Goal: Task Accomplishment & Management: Complete application form

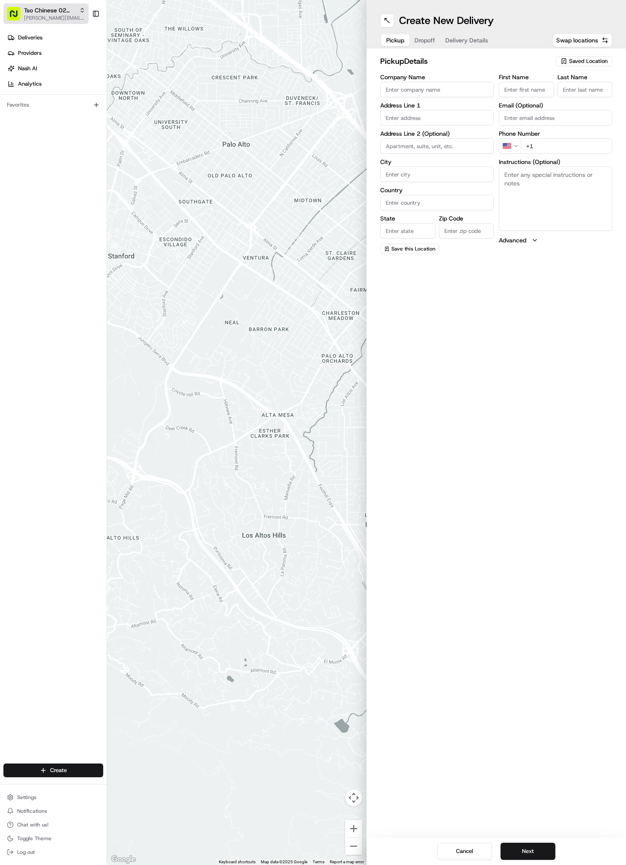
click at [35, 21] on button "Tso Chinese 02 Arbor [PERSON_NAME][EMAIL_ADDRESS][DOMAIN_NAME]" at bounding box center [45, 13] width 85 height 21
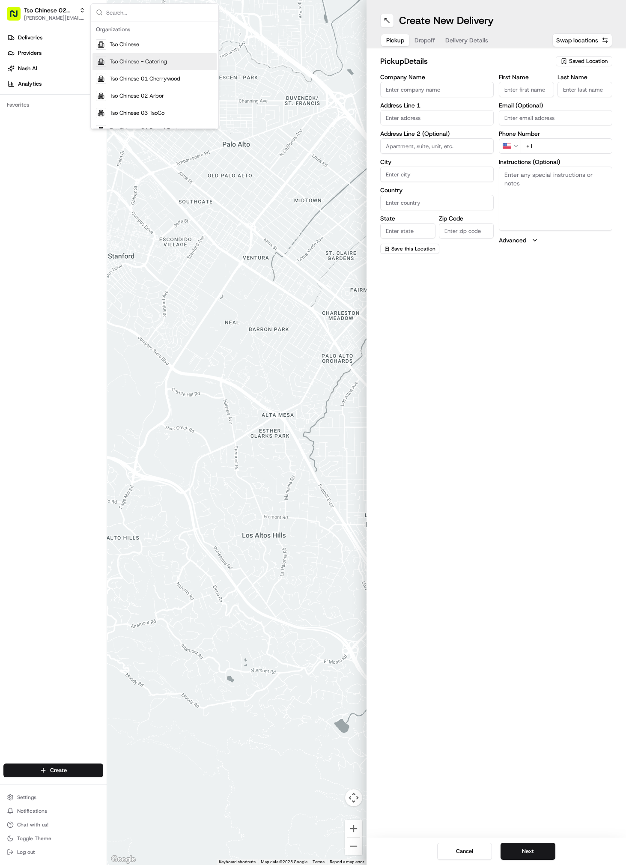
click at [590, 59] on span "Saved Location" at bounding box center [588, 61] width 39 height 8
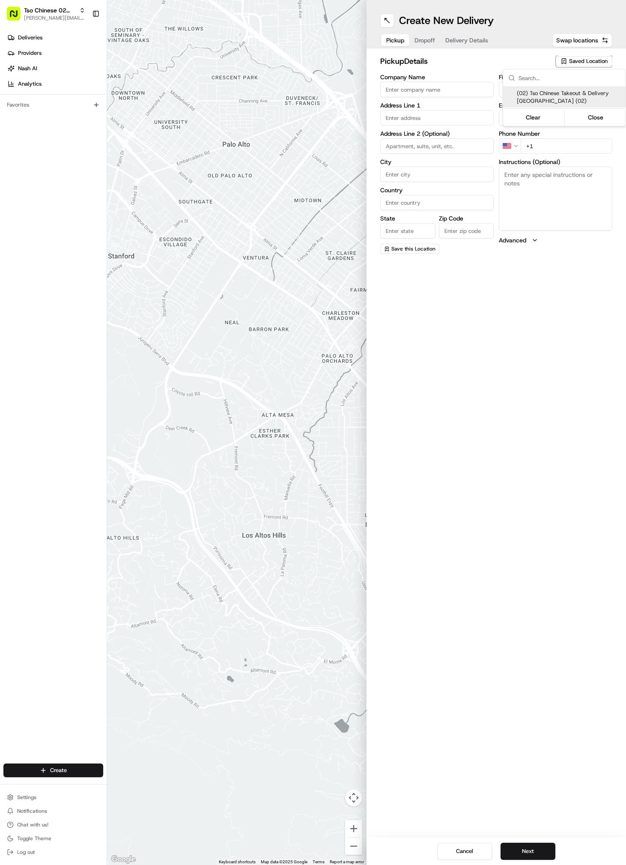
click at [543, 95] on span "(02) Tso Chinese Takeout & Delivery [GEOGRAPHIC_DATA] (02)" at bounding box center [569, 97] width 105 height 15
type input "(02) Tso Chinese Takeout & Delivery [GEOGRAPHIC_DATA]"
type input "[STREET_ADDRESS]"
type input "Bldg E Ste 402"
type input "Austin"
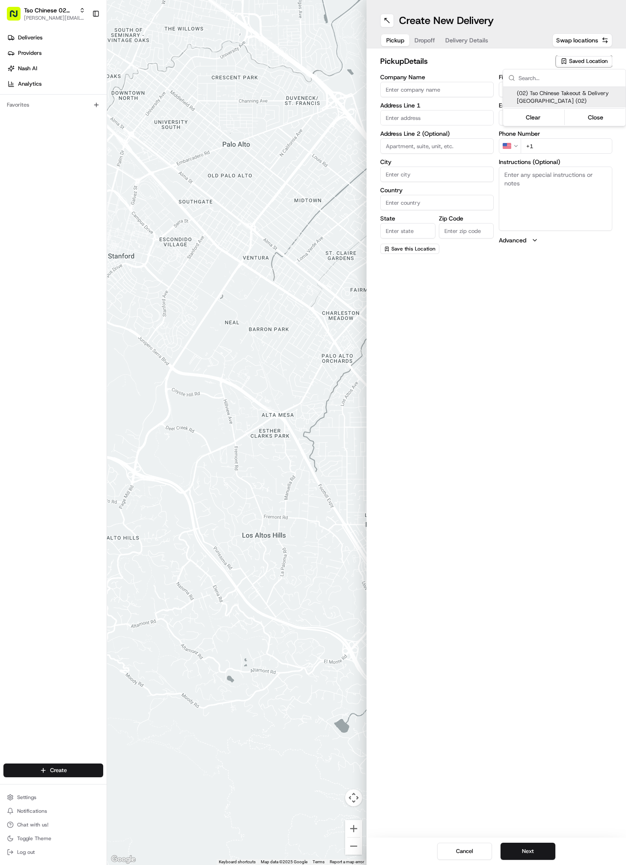
type input "US"
type input "[GEOGRAPHIC_DATA]"
type input "78759"
type input "Tso Chinese"
type input "Arboretum Crossing Manager"
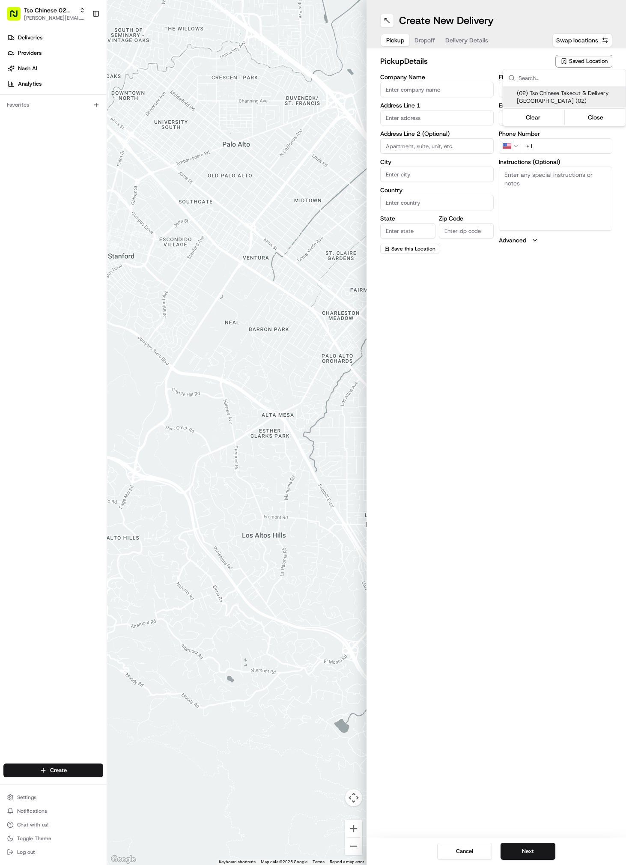
type input "[EMAIL_ADDRESS][DOMAIN_NAME]"
type input "[PHONE_NUMBER]"
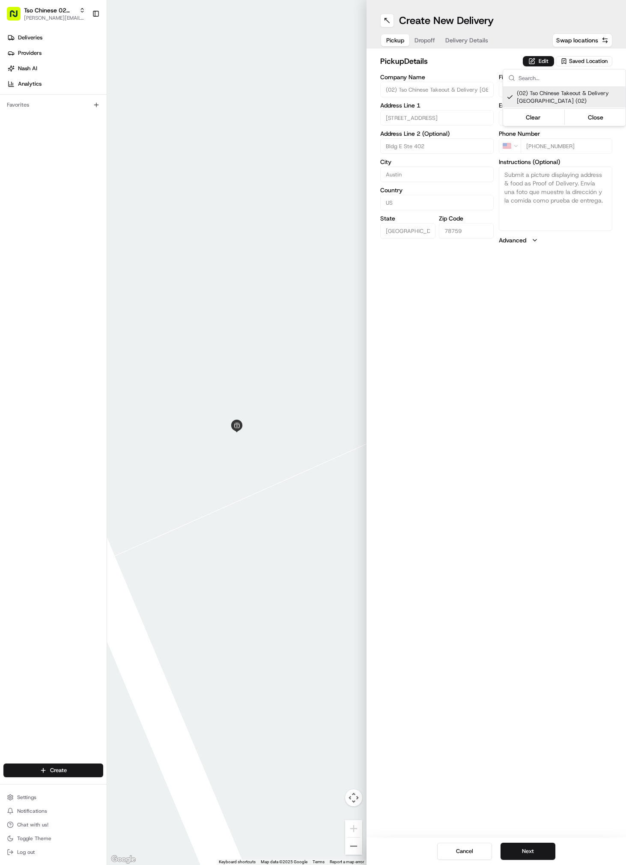
click at [483, 35] on html "Tso Chinese 02 Arbor [PERSON_NAME][EMAIL_ADDRESS][DOMAIN_NAME] Toggle Sidebar D…" at bounding box center [313, 432] width 626 height 865
click at [473, 46] on div "Pickup Dropoff Delivery Details" at bounding box center [437, 40] width 114 height 15
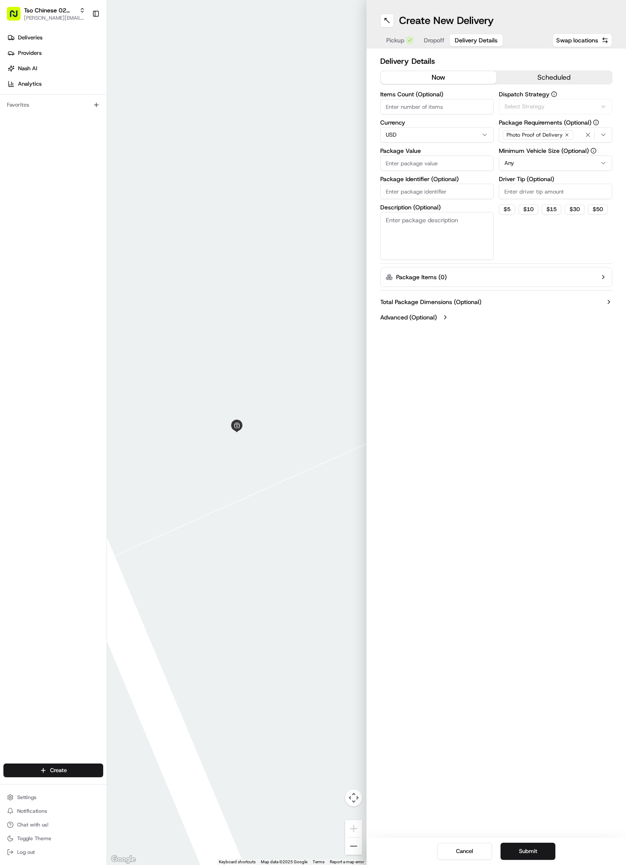
click at [473, 40] on span "Delivery Details" at bounding box center [476, 40] width 43 height 9
click at [547, 101] on button "Via Automation" at bounding box center [555, 106] width 113 height 15
click at [537, 150] on span "Tso Arbor Strategy" at bounding box center [565, 153] width 105 height 8
click at [540, 192] on html "Tso Chinese 02 Arbor [PERSON_NAME][EMAIL_ADDRESS][DOMAIN_NAME] Toggle Sidebar D…" at bounding box center [313, 432] width 626 height 865
click at [540, 192] on input "Driver Tip (Optional)" at bounding box center [555, 191] width 113 height 15
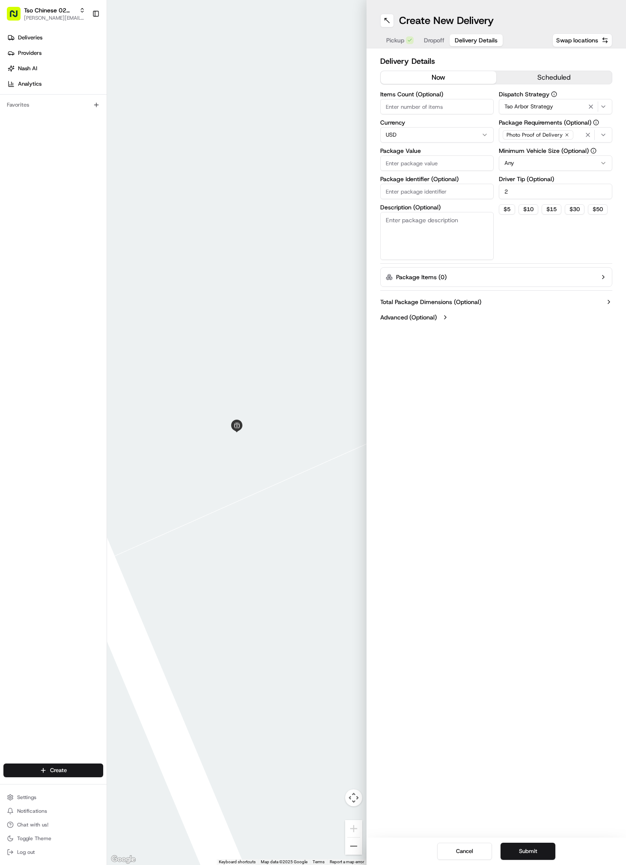
type input "2"
click at [423, 164] on input "Package Value" at bounding box center [436, 162] width 113 height 15
click at [418, 201] on input "Package Identifier (Optional)" at bounding box center [436, 201] width 113 height 15
paste input "#I2RYLPZ"
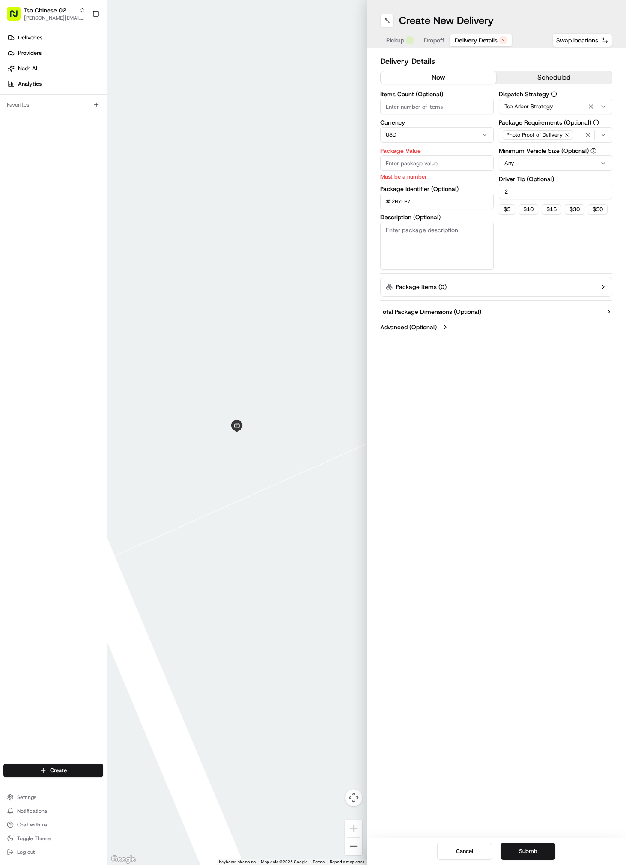
type input "#I2RYLPZ"
click at [407, 180] on p "Must be a number" at bounding box center [436, 177] width 113 height 8
click at [407, 176] on p "Must be a number" at bounding box center [436, 177] width 113 height 8
click at [406, 170] on input "Package Value" at bounding box center [436, 162] width 113 height 15
type input "29.13"
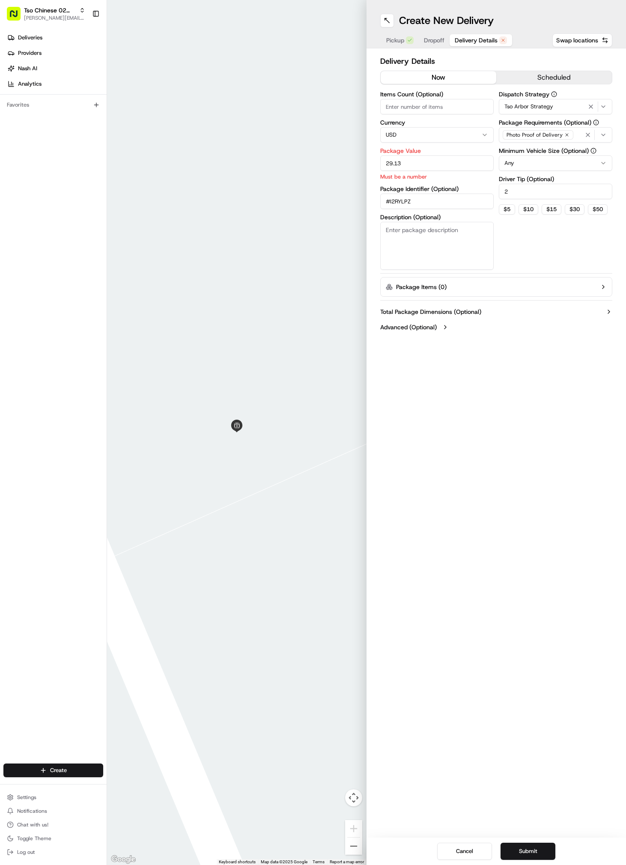
click at [433, 43] on span "Dropoff" at bounding box center [434, 40] width 21 height 9
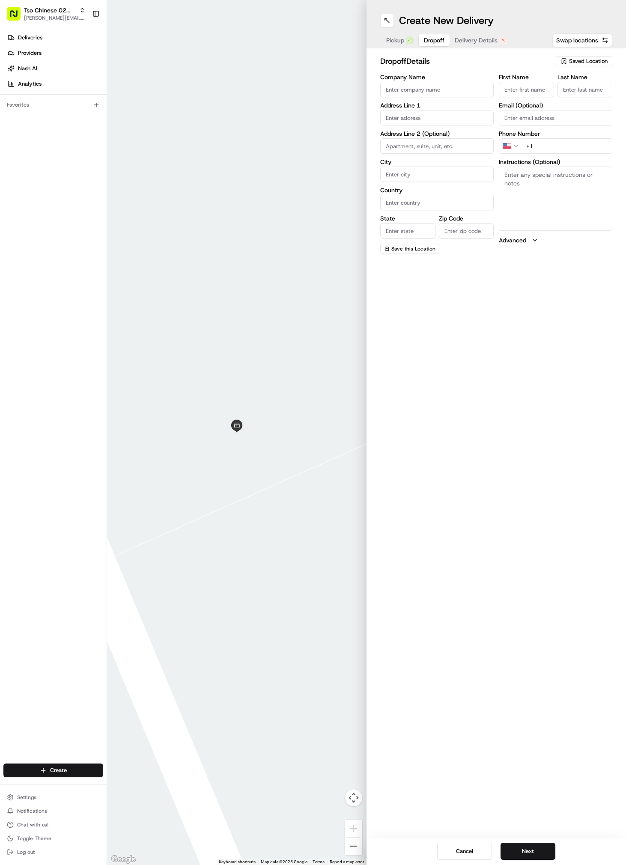
click at [483, 36] on span "Delivery Details" at bounding box center [476, 40] width 43 height 9
click at [433, 39] on span "Dropoff" at bounding box center [434, 40] width 21 height 9
click at [549, 124] on input "Email (Optional)" at bounding box center [555, 117] width 113 height 15
click at [427, 135] on label "Address Line 2 (Optional)" at bounding box center [436, 134] width 113 height 6
click at [427, 119] on input "text" at bounding box center [436, 117] width 113 height 15
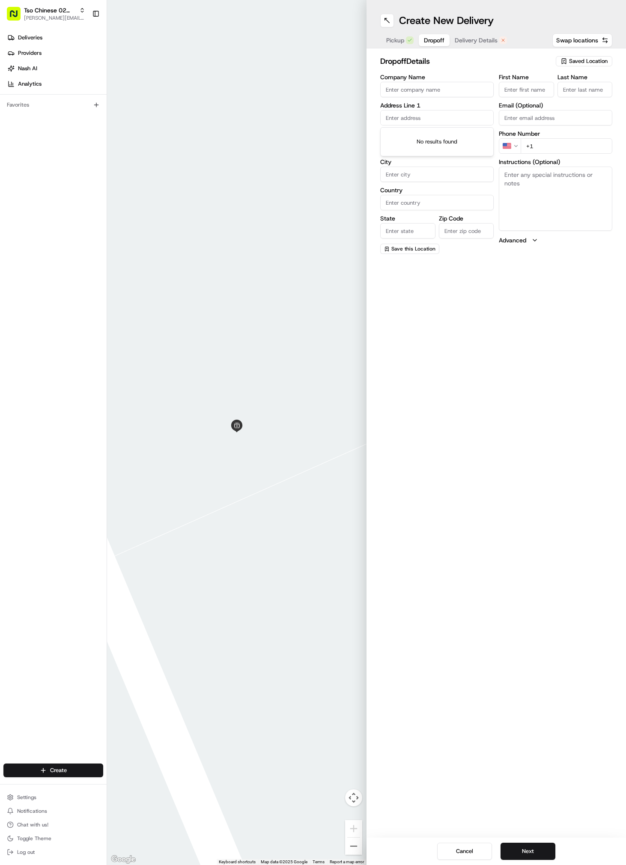
paste input "Leave on table by door (or feel free to knock)"
type input "Leave on table by door (or feel free to knock)"
click at [427, 119] on input "Leave on table by door (or feel free to knock)" at bounding box center [436, 117] width 113 height 15
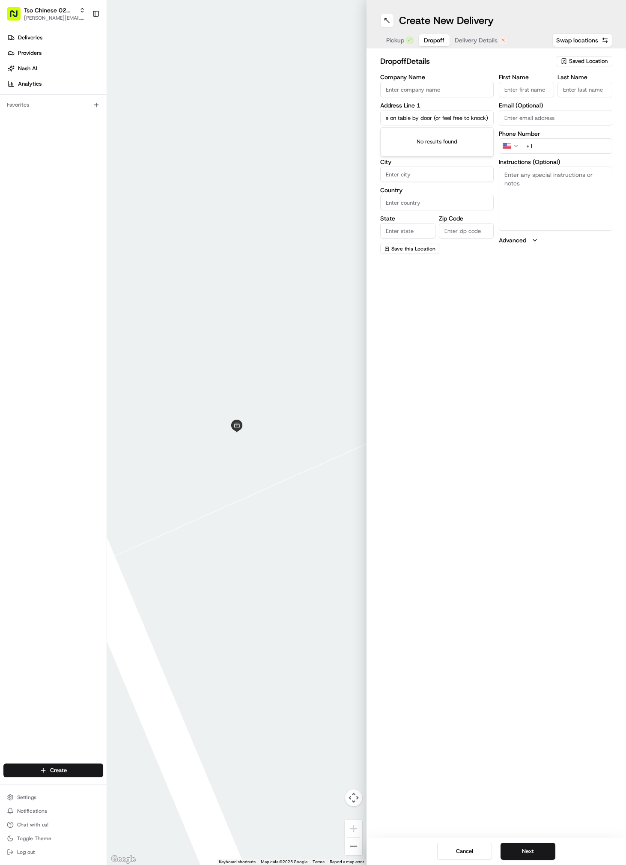
click at [427, 119] on input "Leave on table by door (or feel free to knock)" at bounding box center [436, 117] width 113 height 15
click at [585, 204] on textarea "Instructions (Optional)" at bounding box center [555, 199] width 113 height 64
paste textarea "Leave on table by door (or feel free to knock)"
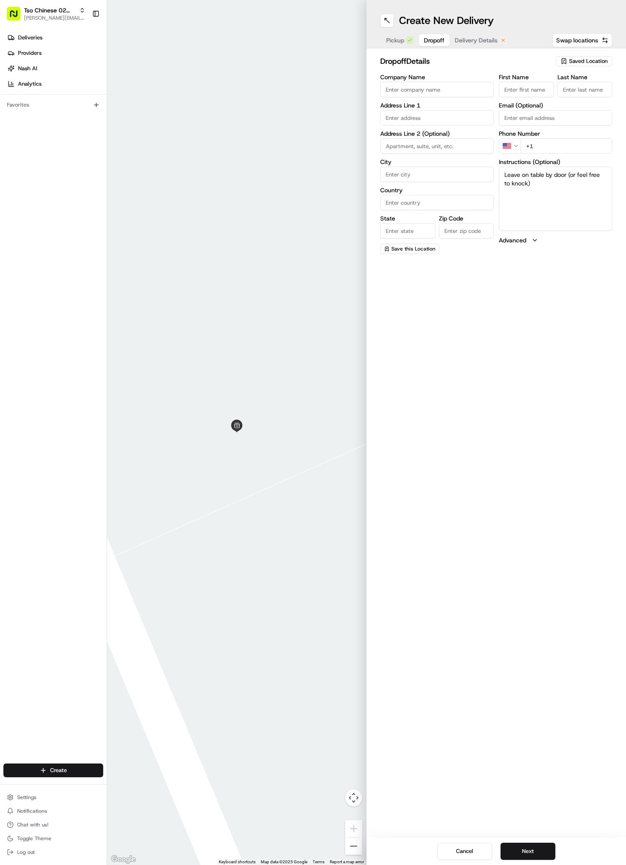
type textarea "Leave on table by door (or feel free to knock)"
click at [543, 140] on input "+1" at bounding box center [567, 145] width 92 height 15
paste input "51 26366999"
click at [531, 146] on input "[PHONE_NUMBER]" at bounding box center [567, 145] width 92 height 15
paste input "[PHONE_NUMBER]"
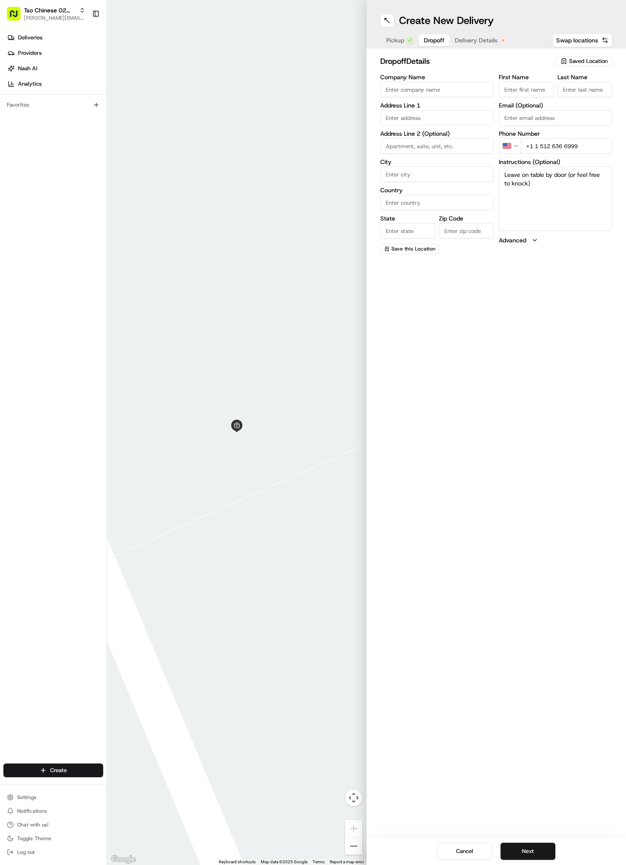
type input "+1 1 512 636 6999"
click at [534, 87] on input "First Name" at bounding box center [526, 89] width 55 height 15
paste input "[PERSON_NAME]"
type input "[PERSON_NAME]"
click at [575, 89] on input "Last Name" at bounding box center [585, 89] width 55 height 15
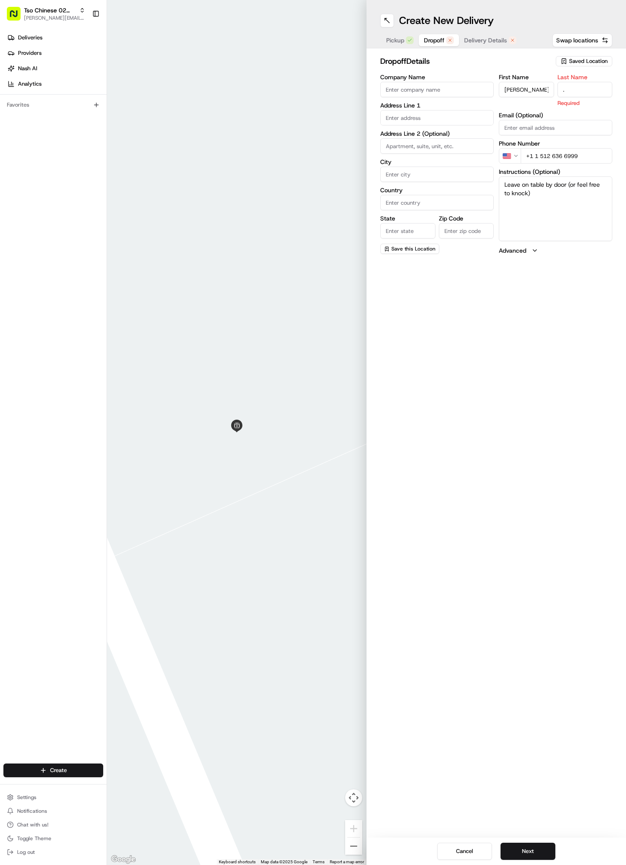
type input "."
click at [416, 119] on input "text" at bounding box center [436, 117] width 113 height 15
paste input "[STREET_ADDRESS]"
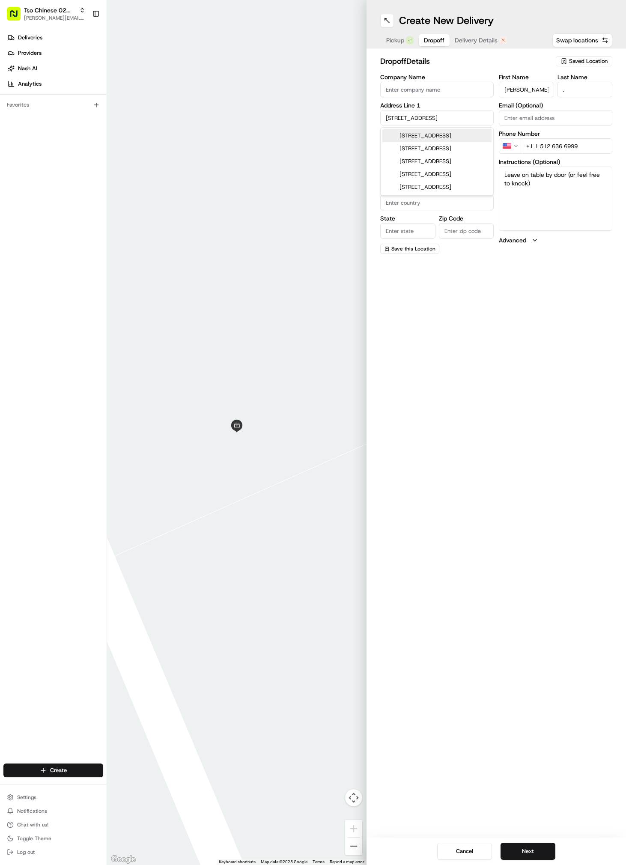
click at [430, 133] on div "[STREET_ADDRESS]" at bounding box center [436, 135] width 109 height 13
type input "[STREET_ADDRESS]"
type input "Austin"
type input "[GEOGRAPHIC_DATA]"
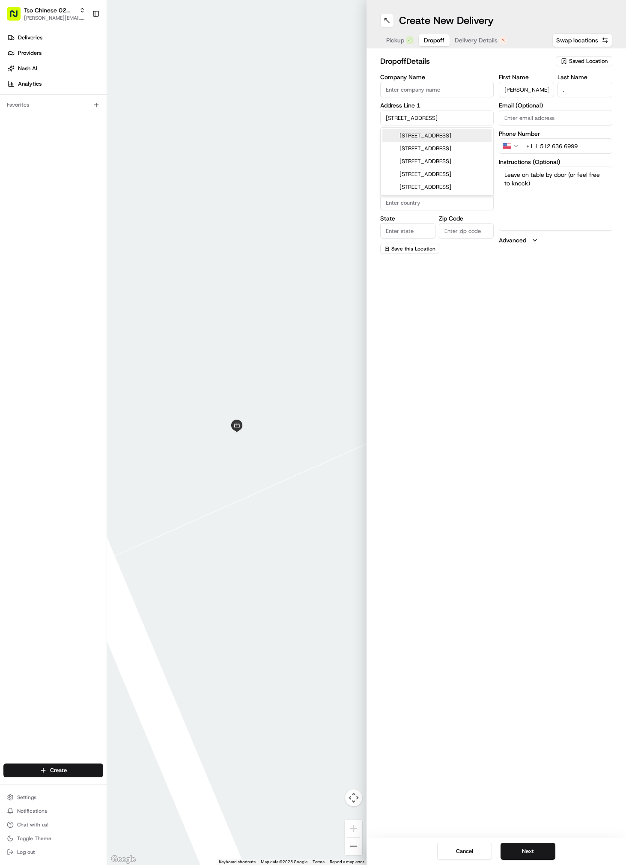
type input "78757"
type input "[STREET_ADDRESS]"
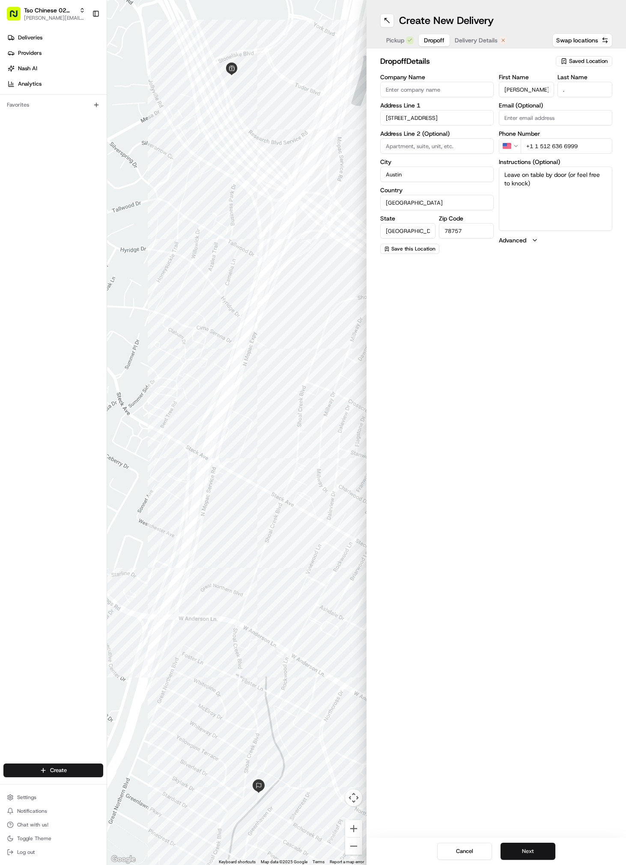
click at [537, 853] on button "Next" at bounding box center [528, 851] width 55 height 17
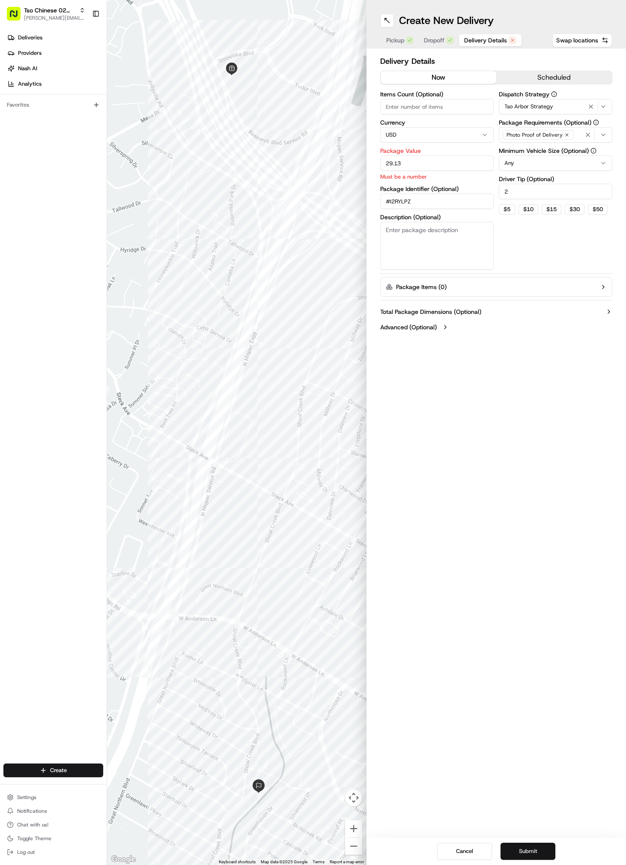
click at [537, 853] on button "Submit" at bounding box center [528, 851] width 55 height 17
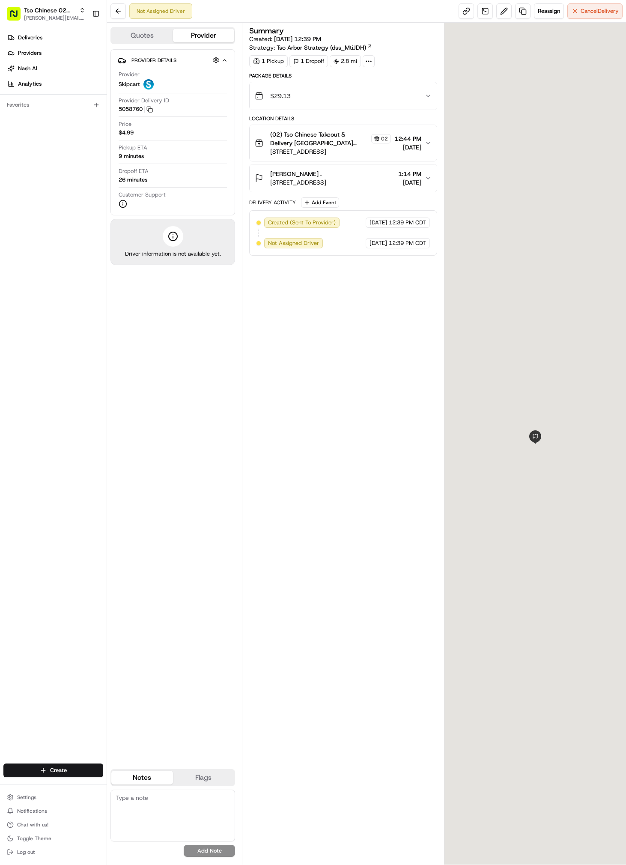
click at [81, 756] on div "Deliveries Providers [PERSON_NAME] Analytics Favorites" at bounding box center [53, 397] width 107 height 741
click at [81, 772] on html "Tso Chinese 02 Arbor [PERSON_NAME][EMAIL_ADDRESS][DOMAIN_NAME] Toggle Sidebar D…" at bounding box center [313, 432] width 626 height 865
click at [200, 784] on link "Delivery" at bounding box center [154, 786] width 95 height 15
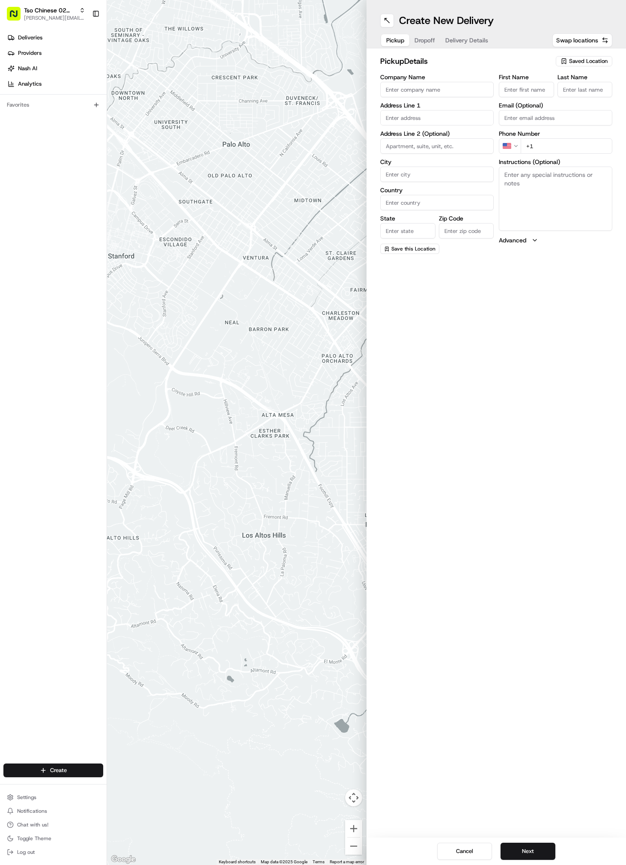
click at [577, 63] on span "Saved Location" at bounding box center [588, 61] width 39 height 8
click at [581, 96] on span "(02) Tso Chinese Takeout & Delivery [GEOGRAPHIC_DATA] (02)" at bounding box center [569, 97] width 105 height 15
type input "(02) Tso Chinese Takeout & Delivery [GEOGRAPHIC_DATA]"
type input "[STREET_ADDRESS]"
type input "Bldg E Ste 402"
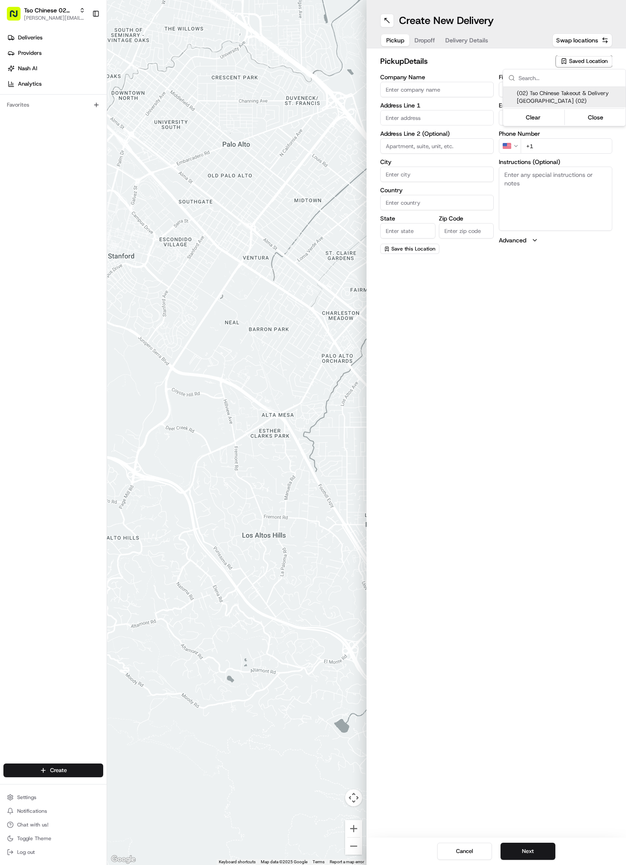
type input "Austin"
type input "US"
type input "[GEOGRAPHIC_DATA]"
type input "78759"
type input "Tso Chinese"
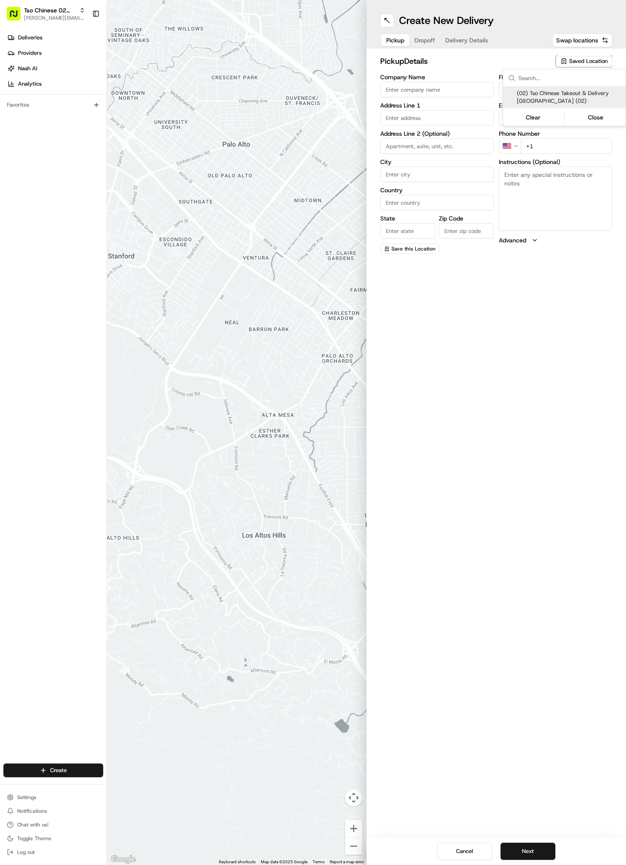
type input "Arboretum Crossing Manager"
type input "[EMAIL_ADDRESS][DOMAIN_NAME]"
type input "[PHONE_NUMBER]"
type textarea "Submit a picture displaying address & food as Proof of Delivery. Envía una foto…"
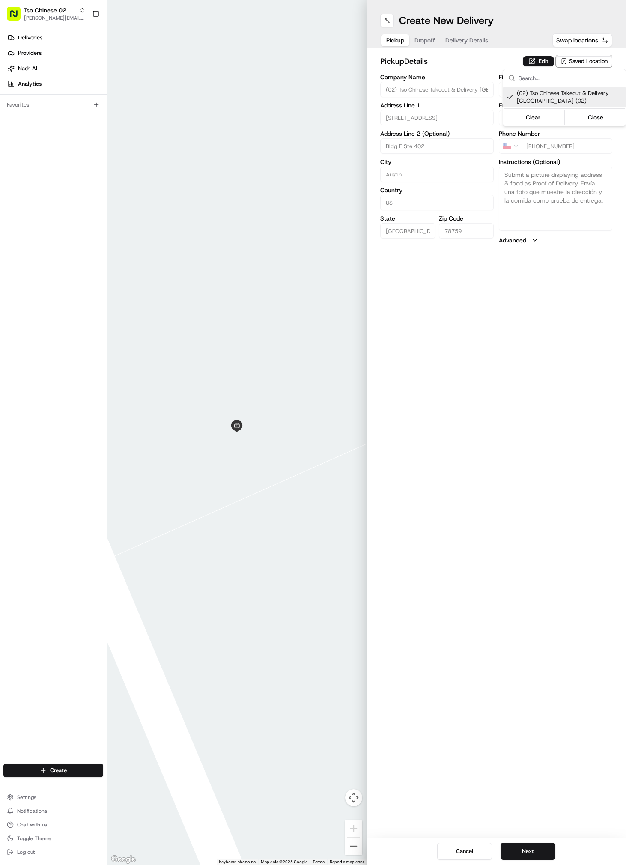
click at [466, 36] on html "Tso Chinese 02 Arbor [PERSON_NAME][EMAIL_ADDRESS][DOMAIN_NAME] Toggle Sidebar D…" at bounding box center [313, 432] width 626 height 865
click at [466, 37] on span "Delivery Details" at bounding box center [466, 40] width 43 height 9
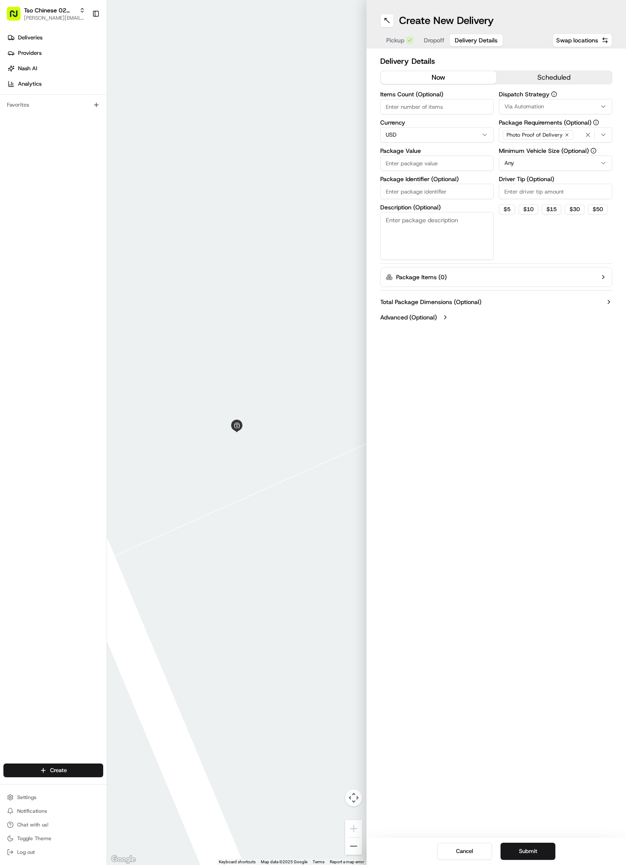
click at [528, 111] on button "Via Automation" at bounding box center [555, 106] width 113 height 15
click at [527, 155] on span "Tso Arbor Strategy" at bounding box center [565, 153] width 105 height 8
click at [527, 192] on html "Tso Chinese 02 Arbor [PERSON_NAME][EMAIL_ADDRESS][DOMAIN_NAME] Toggle Sidebar D…" at bounding box center [313, 432] width 626 height 865
click at [527, 192] on input "Driver Tip (Optional)" at bounding box center [555, 191] width 113 height 15
type input "2"
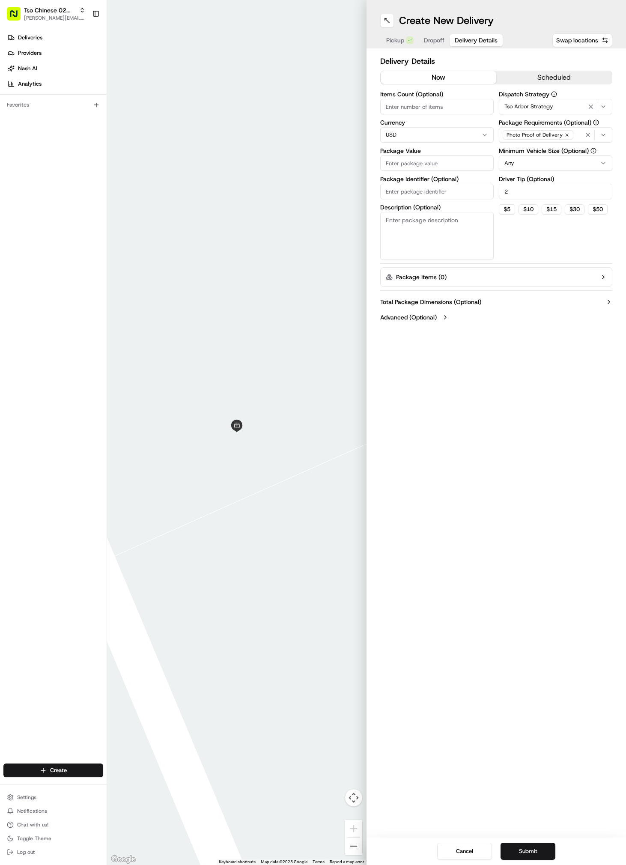
click at [409, 190] on input "Package Identifier (Optional)" at bounding box center [436, 191] width 113 height 15
paste input "OJ5ZSAE"
type input "OJ5ZSAE"
click at [407, 166] on input "Package Value" at bounding box center [436, 162] width 113 height 15
type input "55.99"
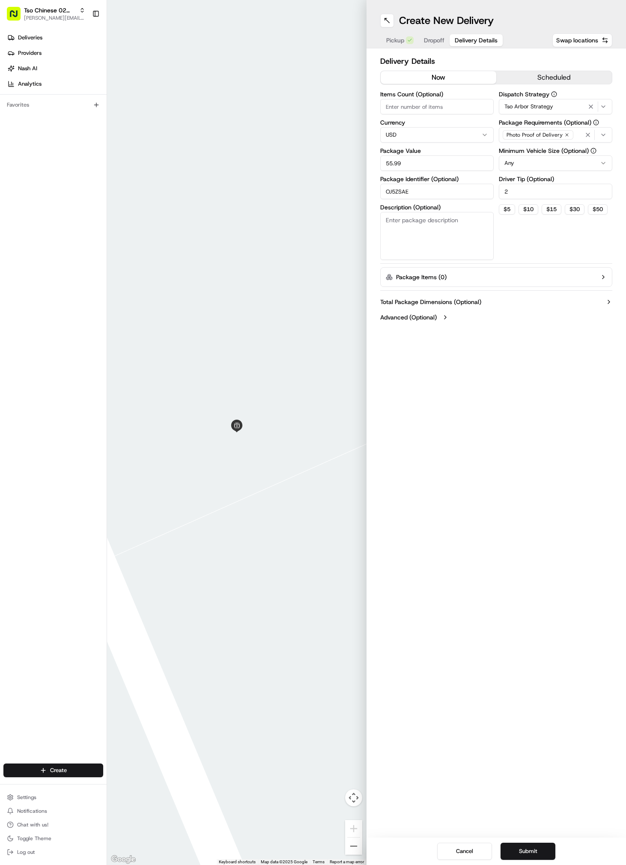
click at [425, 27] on h1 "Create New Delivery" at bounding box center [446, 21] width 95 height 14
click at [435, 43] on span "Dropoff" at bounding box center [434, 40] width 21 height 9
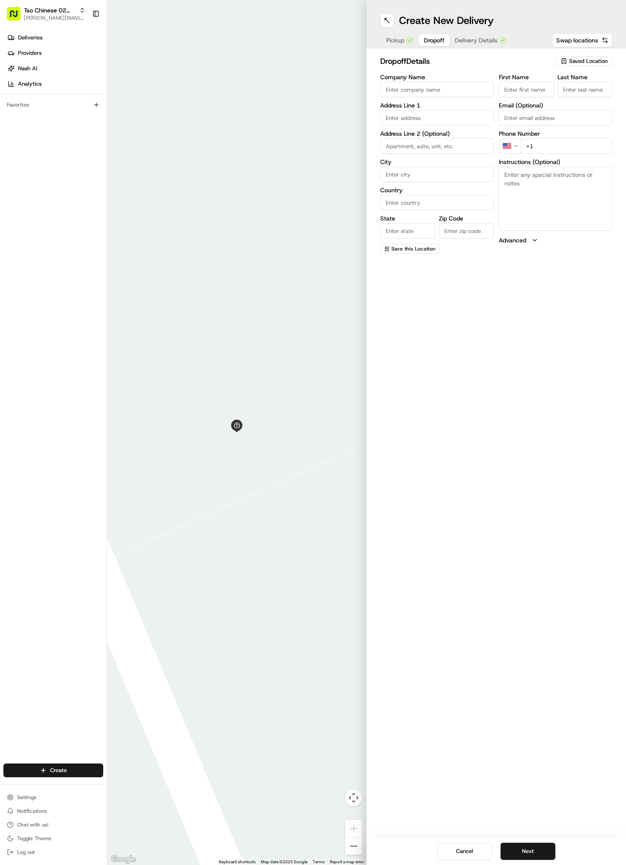
click at [497, 27] on div "Create New Delivery" at bounding box center [496, 21] width 232 height 14
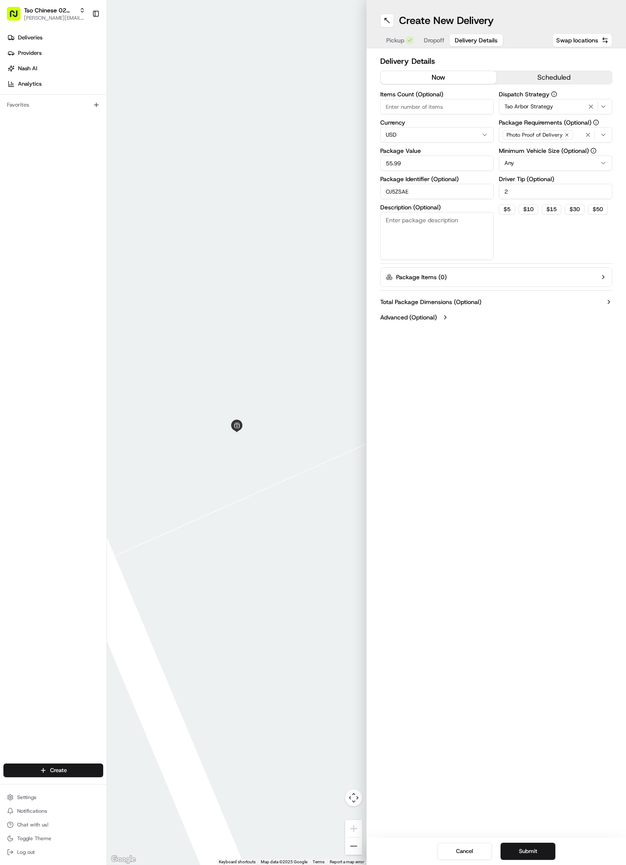
click at [489, 42] on span "Delivery Details" at bounding box center [476, 40] width 43 height 9
click at [427, 166] on input "55.99" at bounding box center [436, 162] width 113 height 15
type input "55.59"
click at [435, 39] on span "Dropoff" at bounding box center [434, 40] width 21 height 9
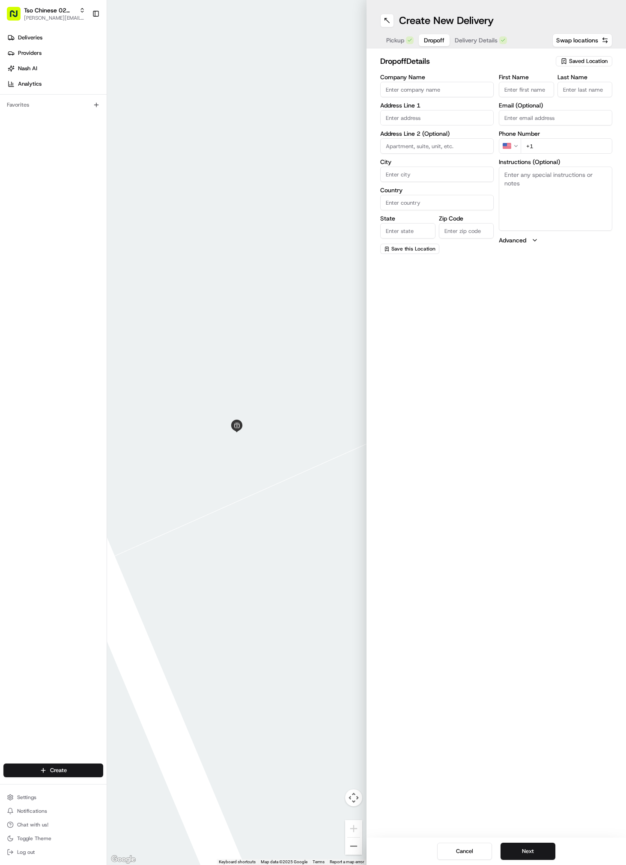
click at [544, 196] on textarea "Instructions (Optional)" at bounding box center [555, 199] width 113 height 64
paste textarea "Leave bag by front door"
type textarea "Leave bag by front door"
click at [417, 110] on input "text" at bounding box center [436, 117] width 113 height 15
paste input "[STREET_ADDRESS]"
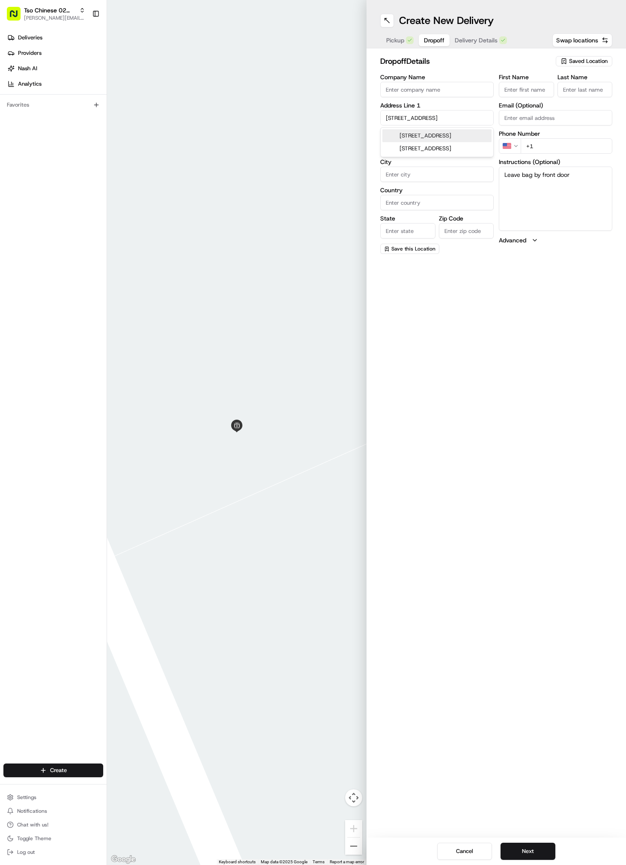
click at [471, 140] on div "[STREET_ADDRESS]" at bounding box center [436, 135] width 109 height 13
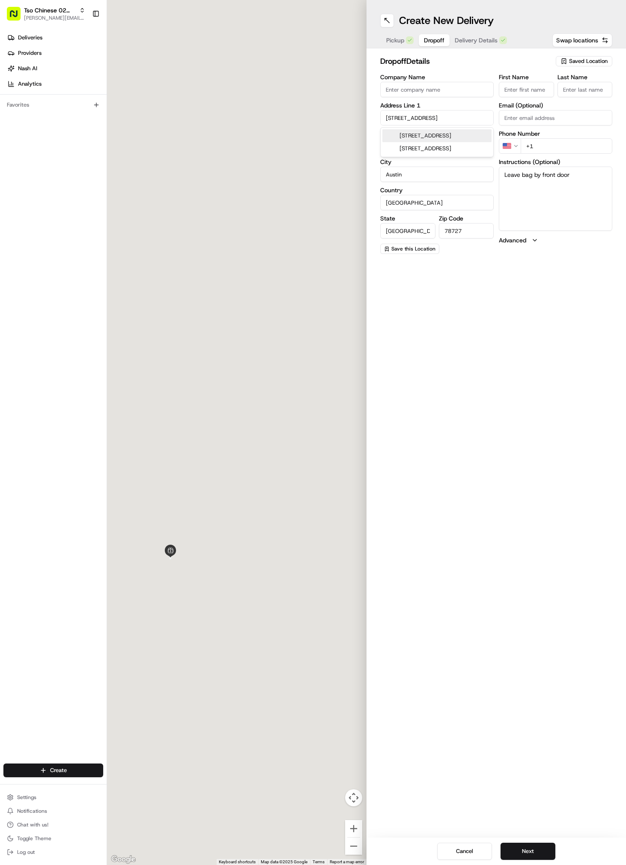
type input "[STREET_ADDRESS]"
type input "Austin"
type input "[GEOGRAPHIC_DATA]"
type input "78727"
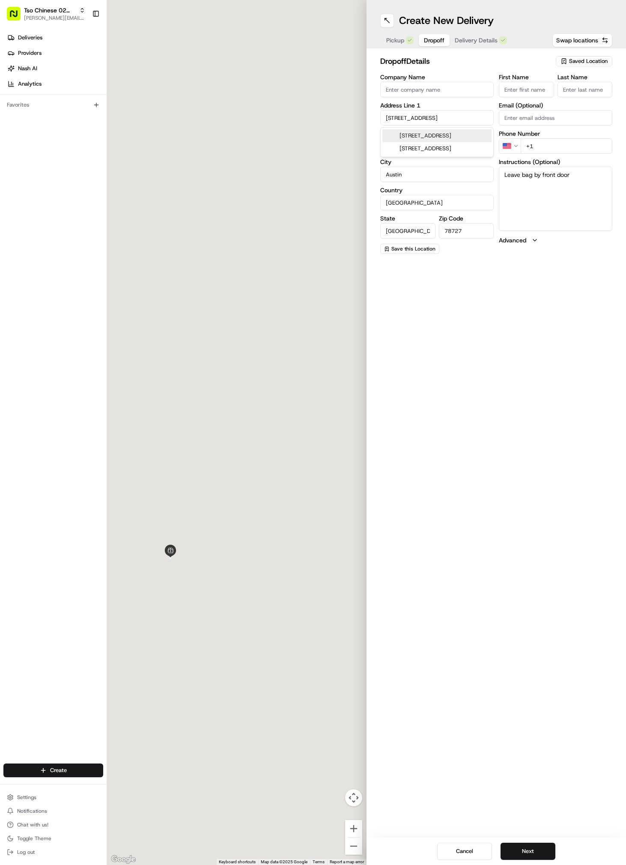
type input "[STREET_ADDRESS]"
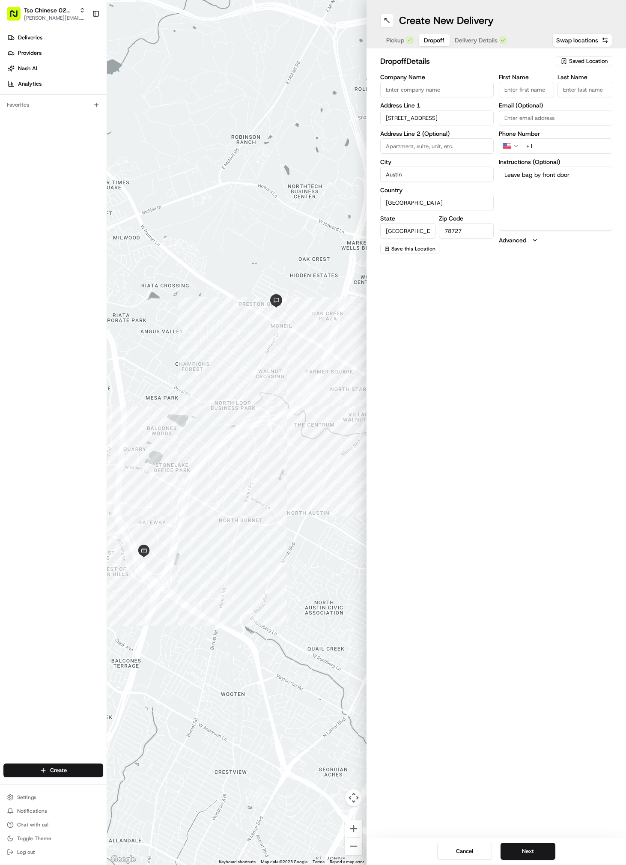
click at [561, 146] on input "+1" at bounding box center [567, 145] width 92 height 15
paste input "[PHONE_NUMBER]"
type input "[PHONE_NUMBER]"
click at [519, 95] on input "First Name" at bounding box center [526, 89] width 55 height 15
paste input "[PERSON_NAME]"
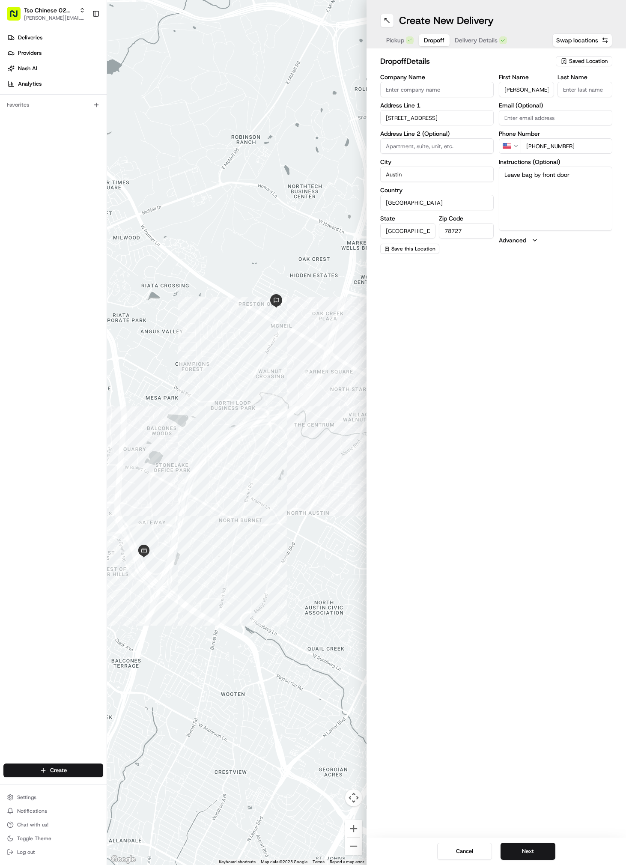
type input "[PERSON_NAME]"
click at [575, 92] on input "Last Name" at bounding box center [585, 89] width 55 height 15
type input "."
click at [525, 845] on button "Next" at bounding box center [528, 851] width 55 height 17
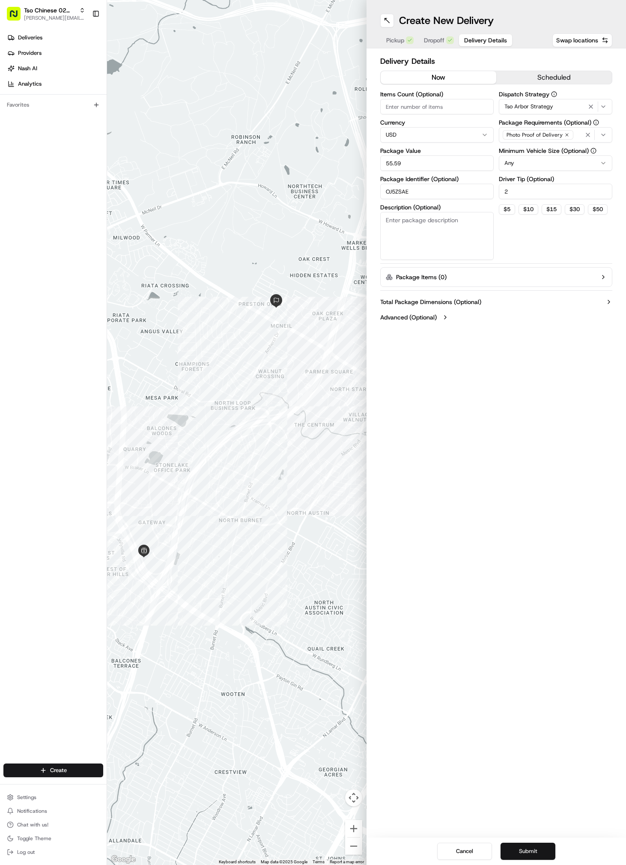
click at [525, 845] on button "Submit" at bounding box center [528, 851] width 55 height 17
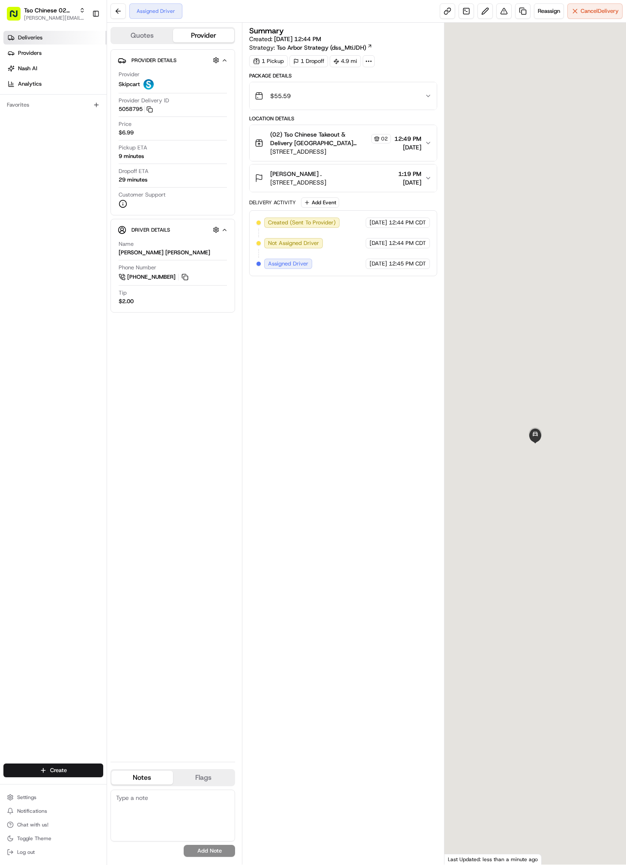
click at [64, 38] on link "Deliveries" at bounding box center [54, 38] width 103 height 14
